Goal: Task Accomplishment & Management: Manage account settings

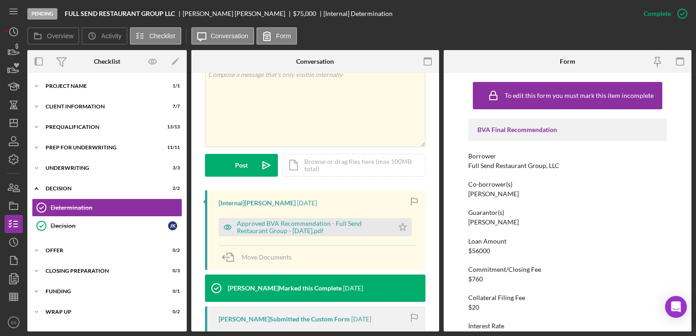
scroll to position [179, 0]
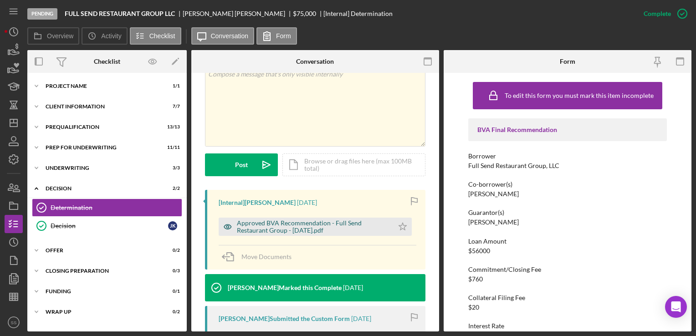
click at [302, 226] on div "Approved BVA Recommendation - Full Send Restaurant Group - [DATE].pdf" at bounding box center [313, 227] width 152 height 15
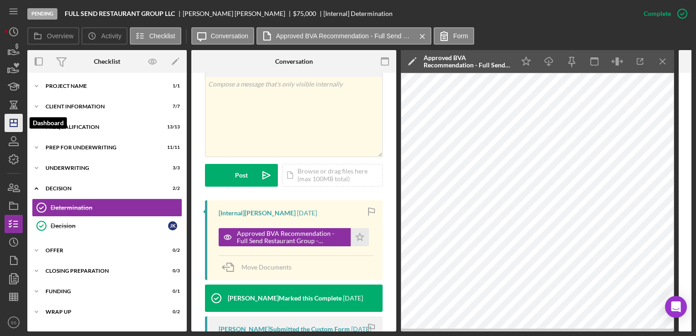
click at [16, 121] on icon "Icon/Dashboard" at bounding box center [13, 123] width 23 height 23
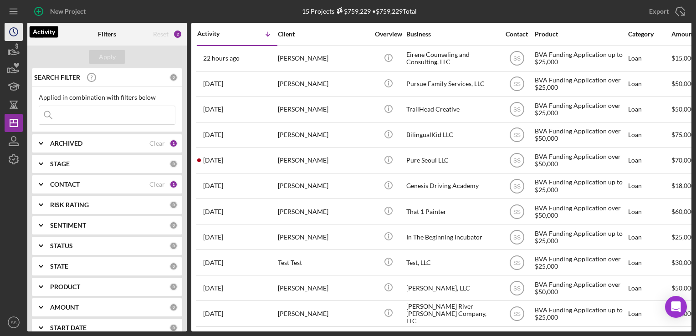
click at [11, 30] on icon "Icon/History" at bounding box center [13, 31] width 23 height 23
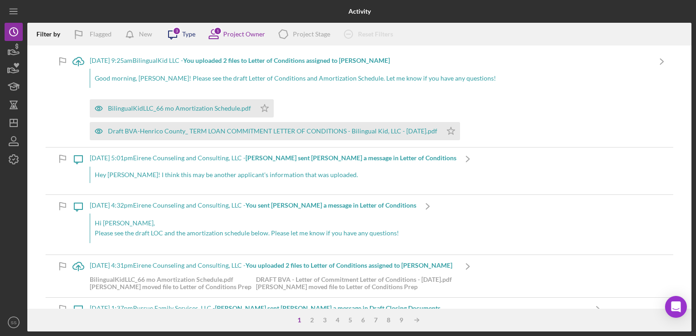
click at [177, 35] on icon "Icon/Message" at bounding box center [172, 34] width 23 height 23
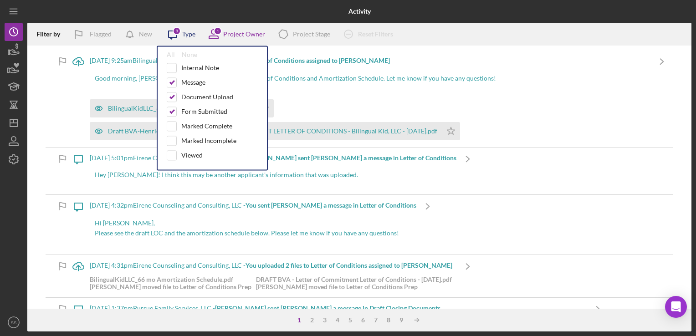
click at [177, 35] on icon "Icon/Message" at bounding box center [172, 34] width 23 height 23
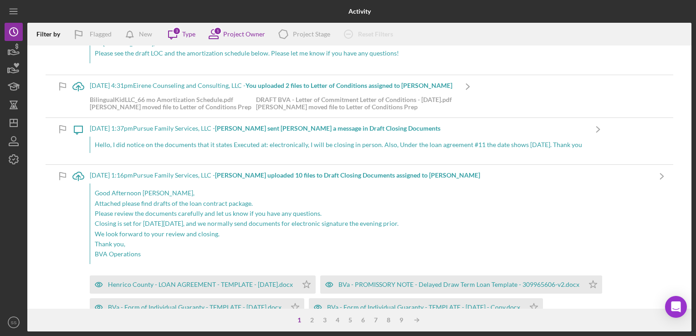
scroll to position [179, 0]
click at [290, 147] on div "Hello, I did notice on the documents that it states Executed at: electronically…" at bounding box center [338, 146] width 497 height 16
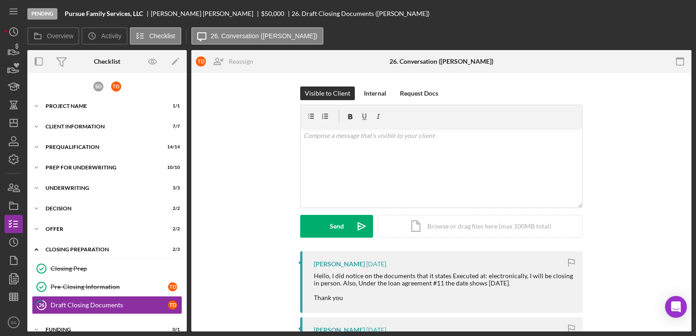
scroll to position [31, 0]
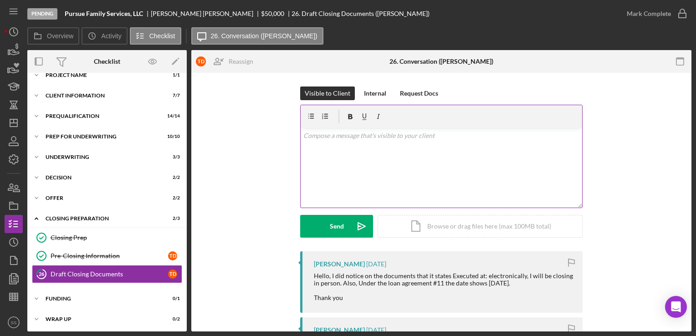
click at [415, 184] on div "v Color teal Color pink Remove color Add row above Add row below Add column bef…" at bounding box center [441, 168] width 281 height 80
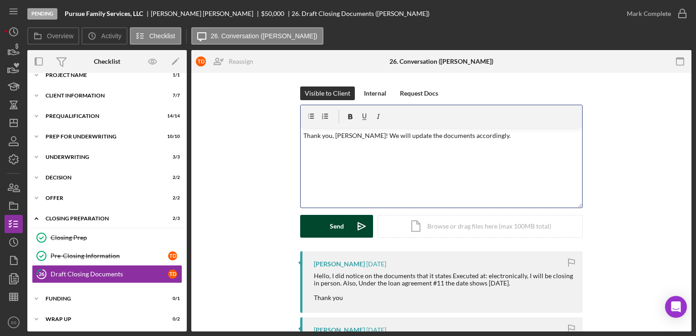
click at [308, 229] on button "Send Icon/icon-invite-send" at bounding box center [336, 226] width 73 height 23
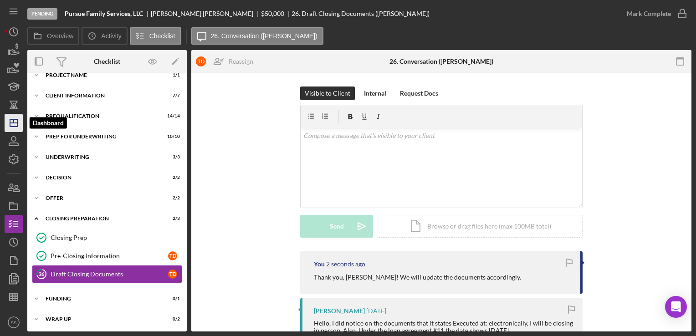
click at [7, 123] on icon "Icon/Dashboard" at bounding box center [13, 123] width 23 height 23
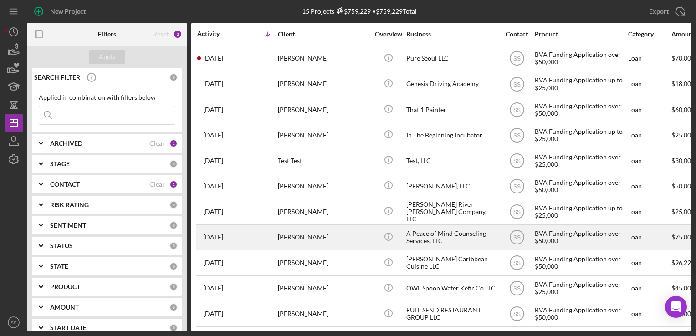
scroll to position [106, 0]
click at [314, 231] on div "[PERSON_NAME]" at bounding box center [323, 237] width 91 height 24
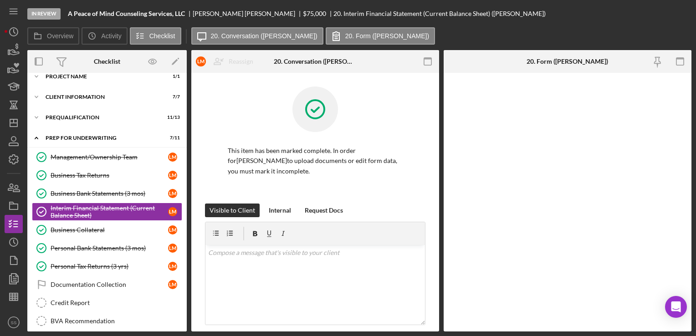
scroll to position [37, 0]
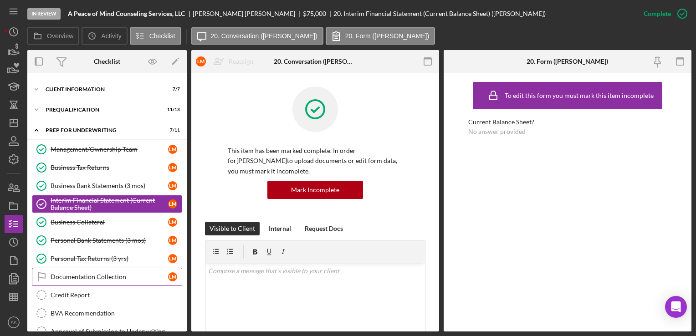
click at [87, 273] on div "Documentation Collection" at bounding box center [110, 276] width 118 height 7
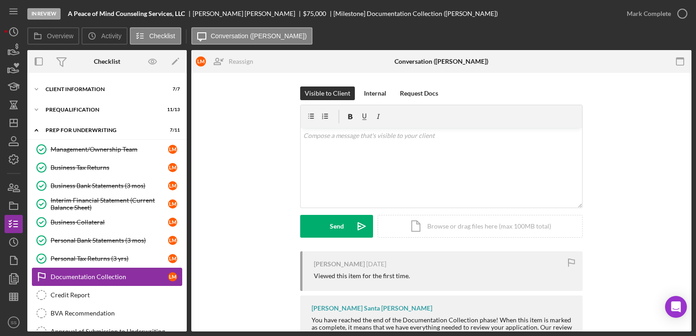
click at [87, 273] on div "Documentation Collection" at bounding box center [110, 276] width 118 height 7
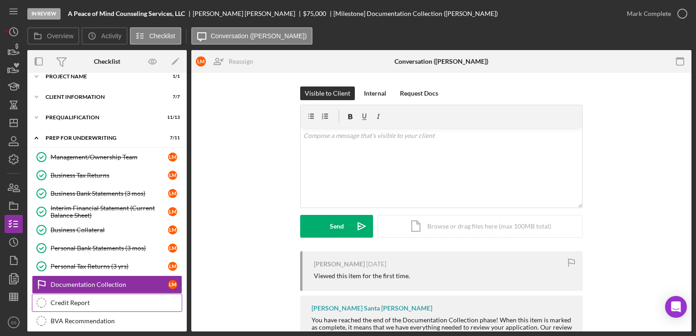
scroll to position [29, 0]
click at [98, 115] on div "Prequalification" at bounding box center [111, 117] width 130 height 5
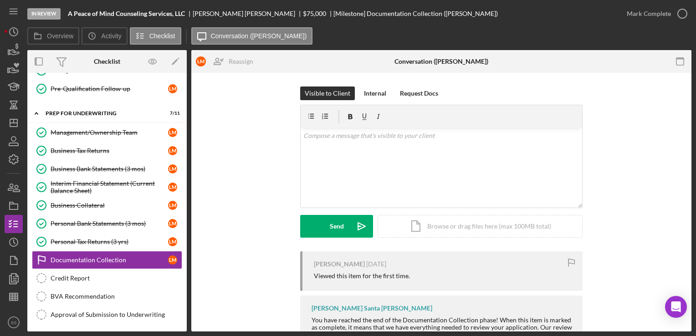
scroll to position [296, 0]
click at [9, 123] on icon "Icon/Dashboard" at bounding box center [13, 123] width 23 height 23
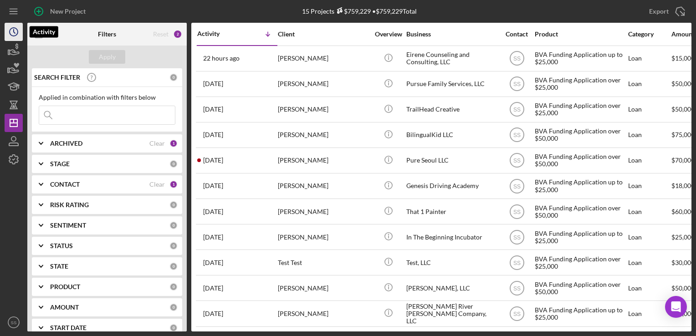
click at [21, 38] on icon "Icon/History" at bounding box center [13, 31] width 23 height 23
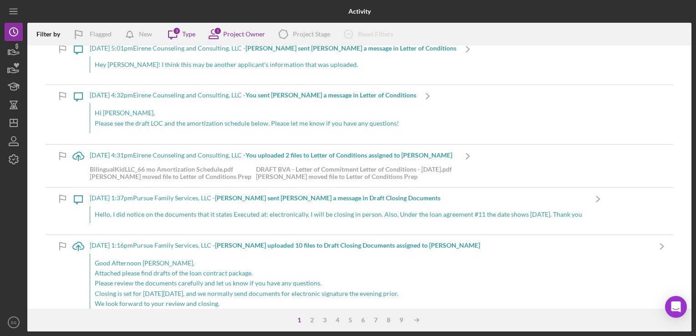
scroll to position [168, 0]
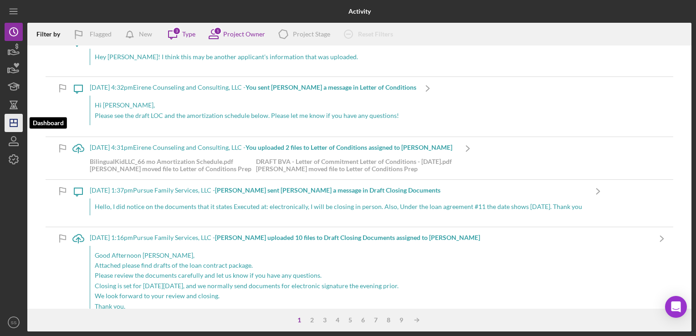
click at [9, 117] on icon "Icon/Dashboard" at bounding box center [13, 123] width 23 height 23
